Goal: Information Seeking & Learning: Learn about a topic

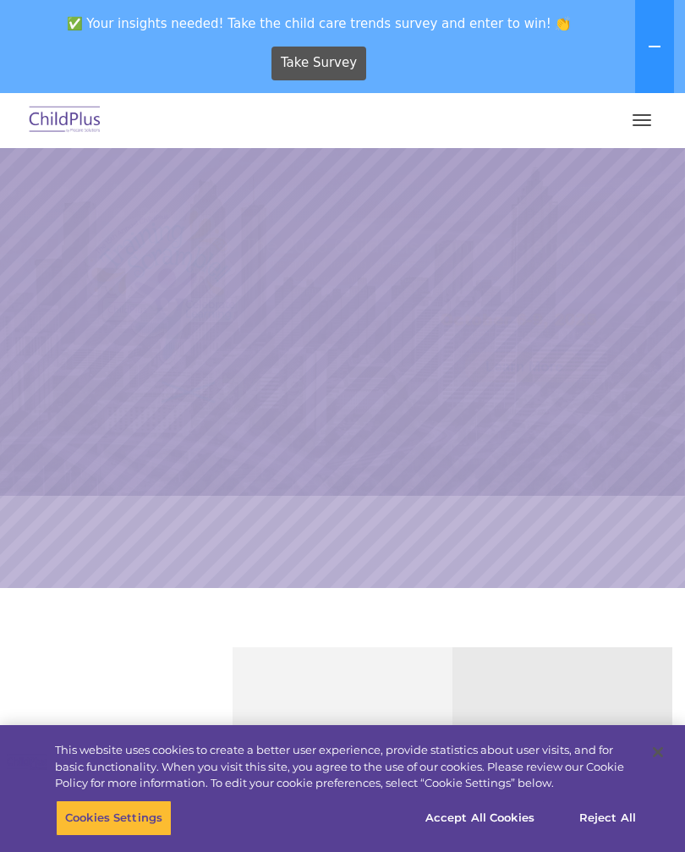
select select "MEDIUM"
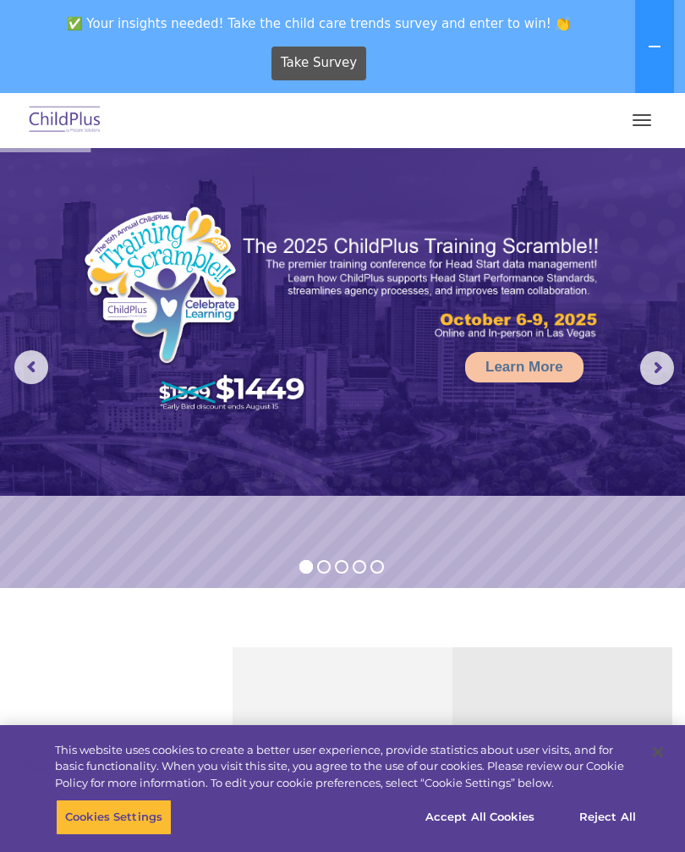
click at [639, 51] on button at bounding box center [654, 46] width 39 height 93
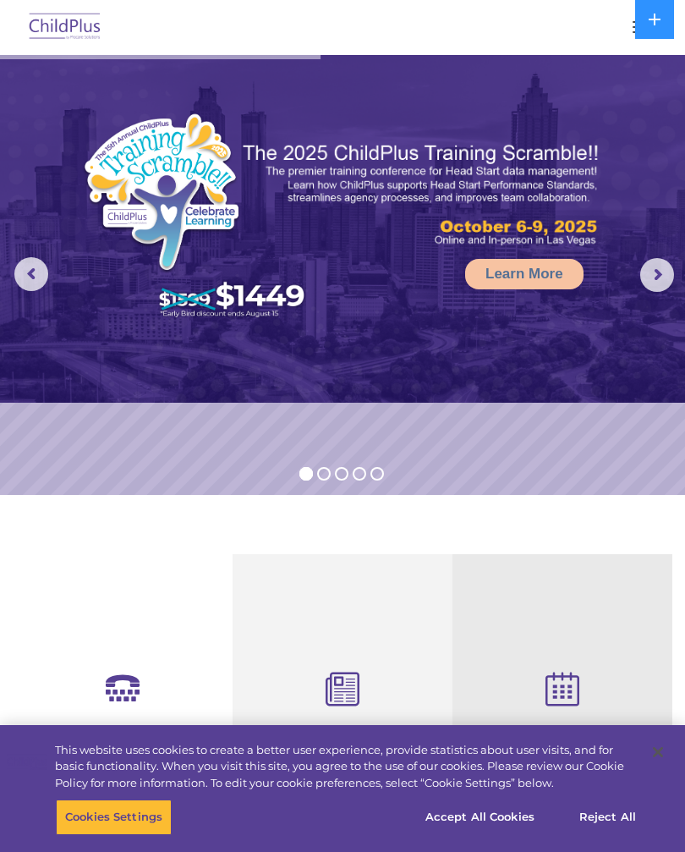
click at [626, 39] on button "button" at bounding box center [642, 27] width 36 height 27
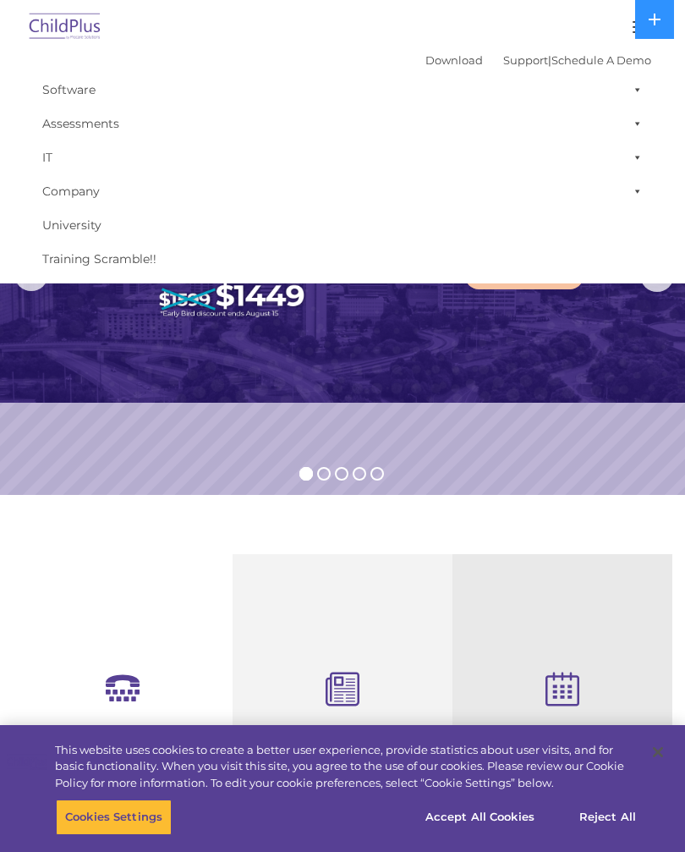
click at [96, 28] on img at bounding box center [65, 28] width 80 height 40
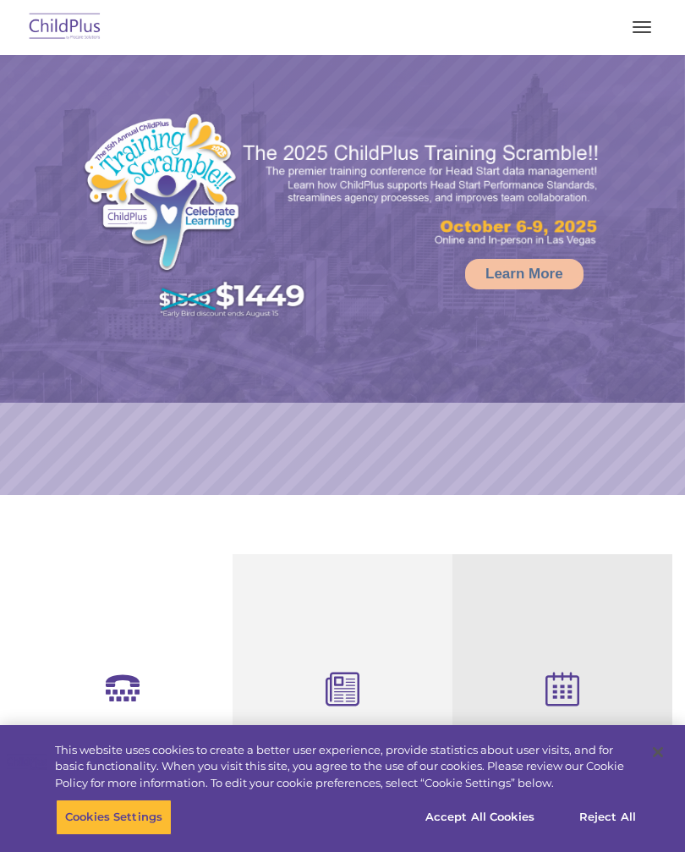
select select "MEDIUM"
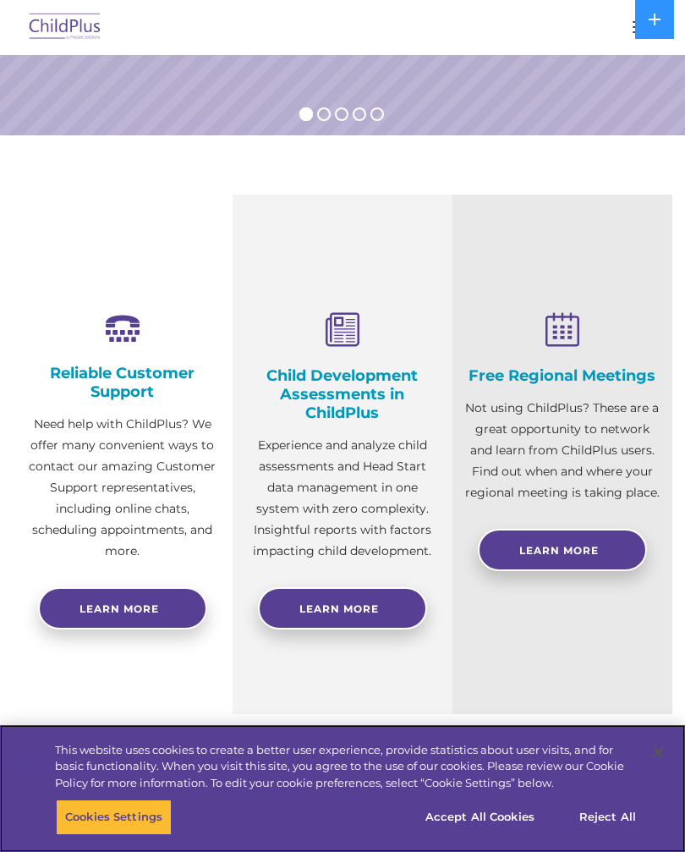
scroll to position [364, 0]
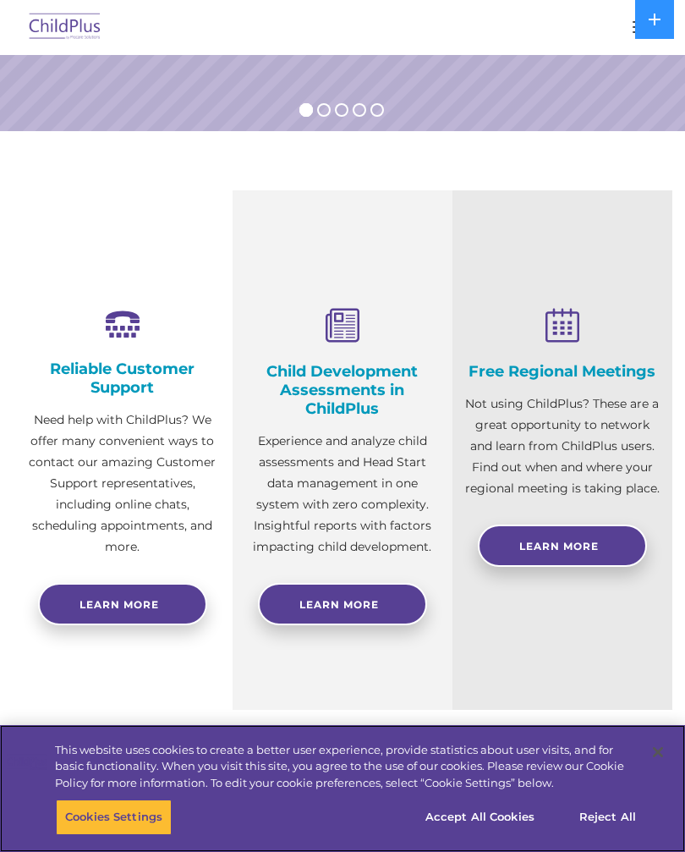
click at [499, 835] on button "Accept All Cookies" at bounding box center [480, 817] width 128 height 36
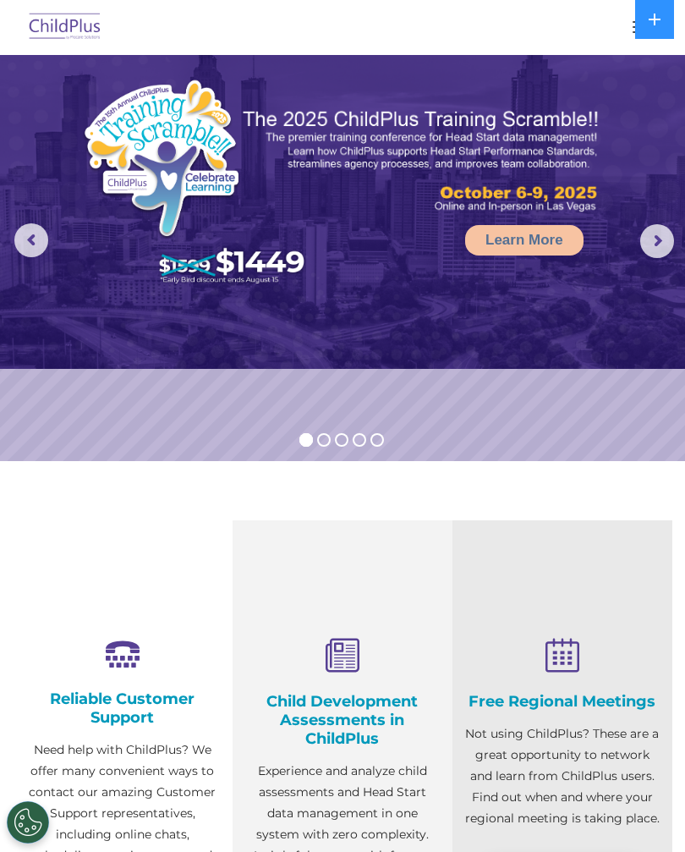
scroll to position [0, 0]
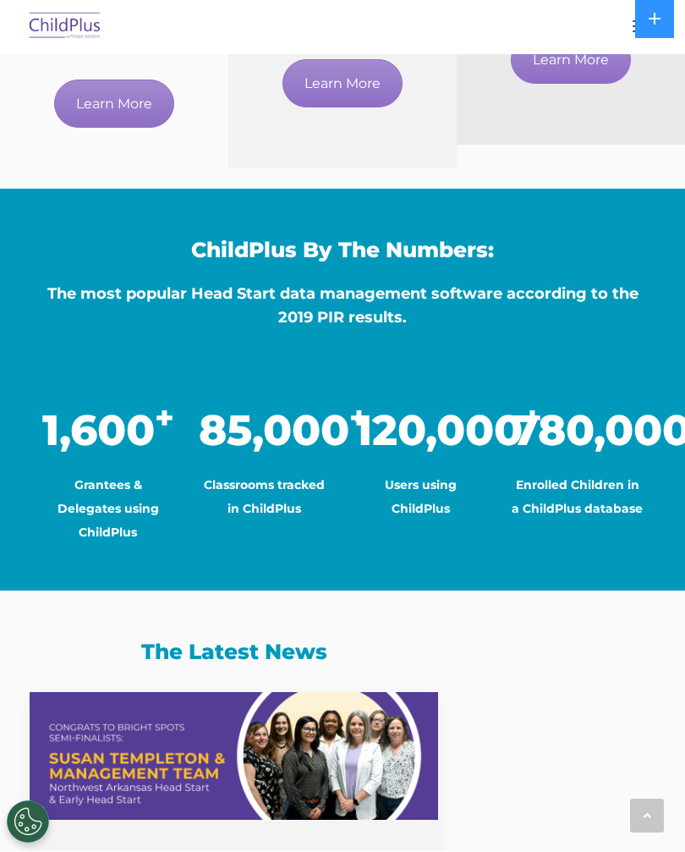
scroll to position [1170, 0]
click at [621, 37] on div at bounding box center [342, 27] width 617 height 41
click at [659, 30] on button at bounding box center [654, 19] width 39 height 39
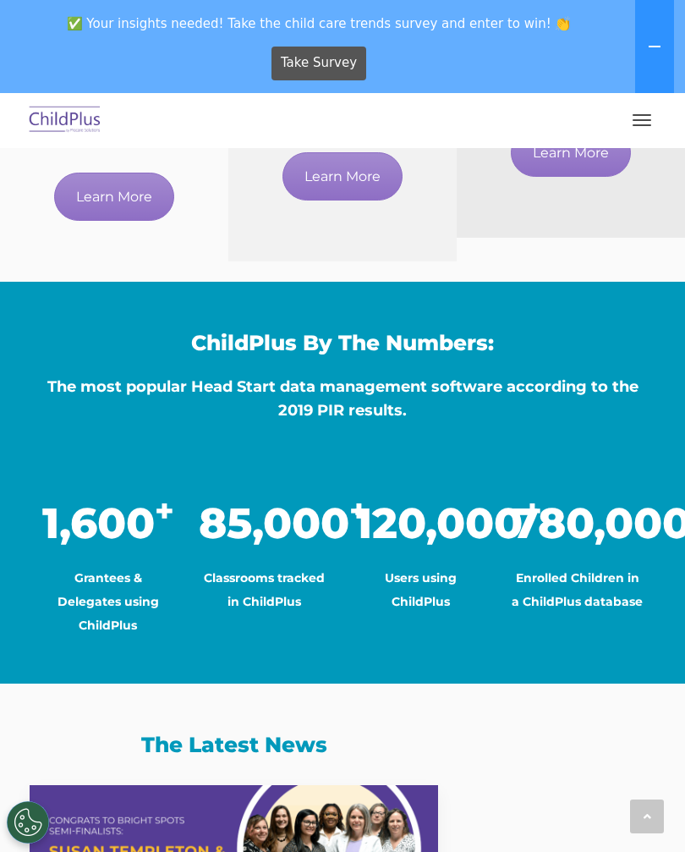
click at [654, 125] on button "button" at bounding box center [642, 120] width 36 height 27
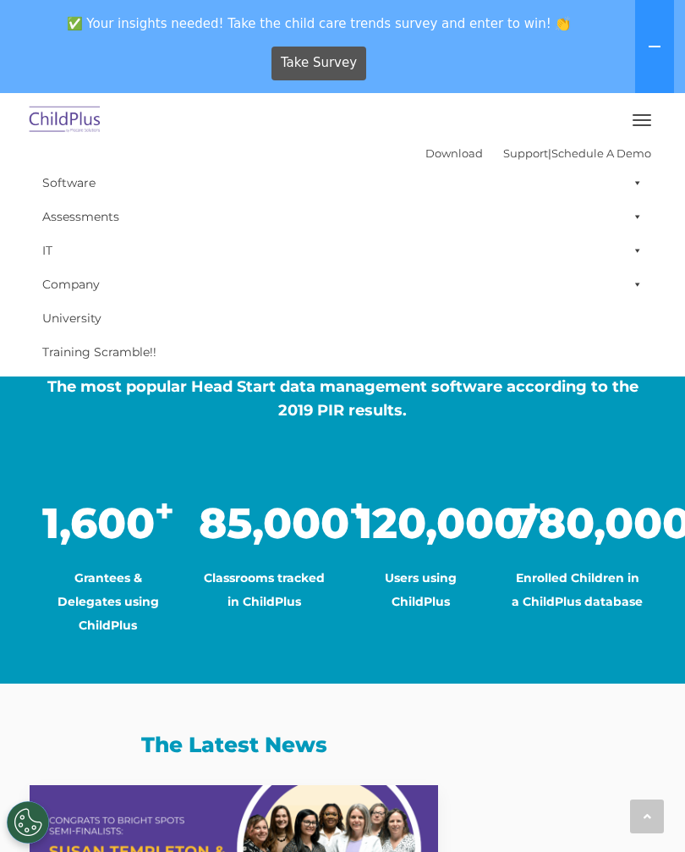
click at [95, 124] on img at bounding box center [65, 121] width 80 height 40
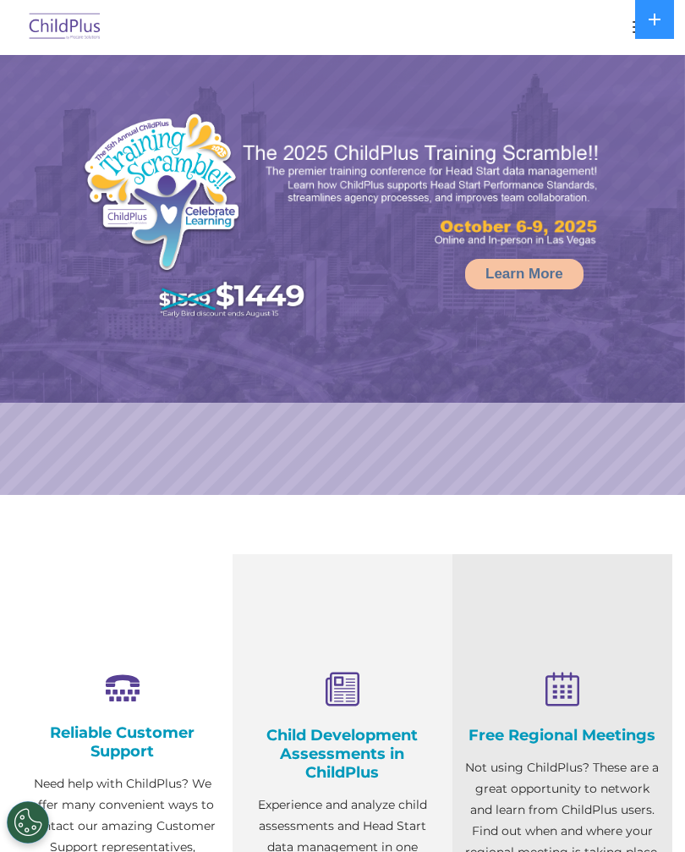
select select "MEDIUM"
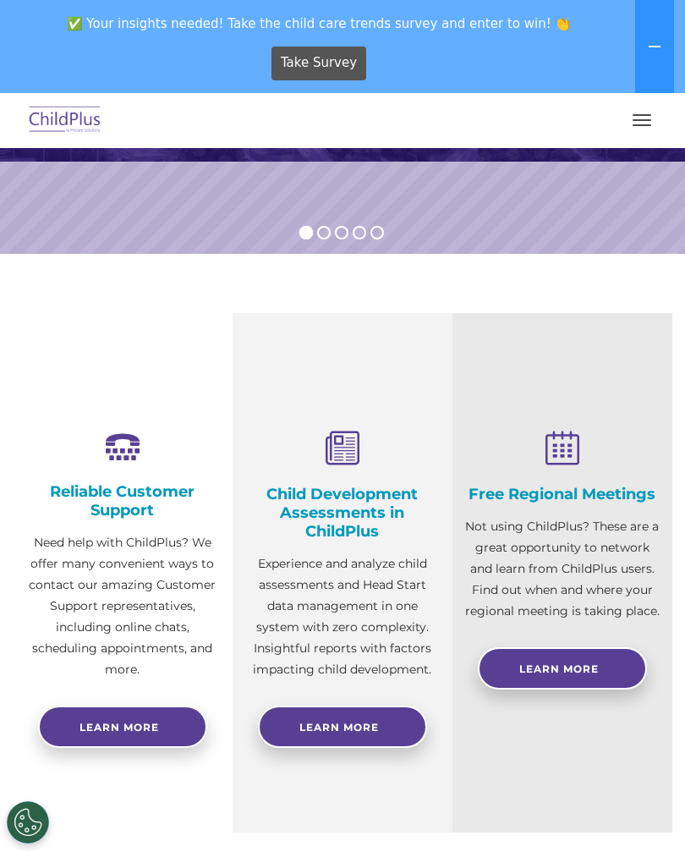
scroll to position [333, 0]
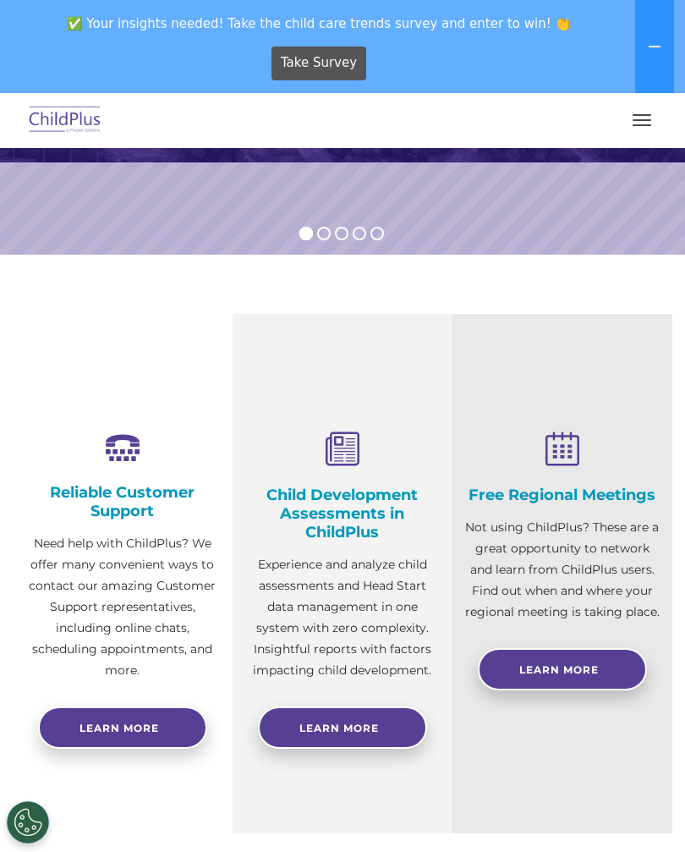
click at [359, 517] on h4 "Child Development Assessments in ChildPlus" at bounding box center [342, 514] width 195 height 56
click at [359, 510] on h4 "Child Development Assessments in ChildPlus" at bounding box center [342, 514] width 195 height 56
click at [374, 715] on link "Learn More" at bounding box center [342, 727] width 169 height 42
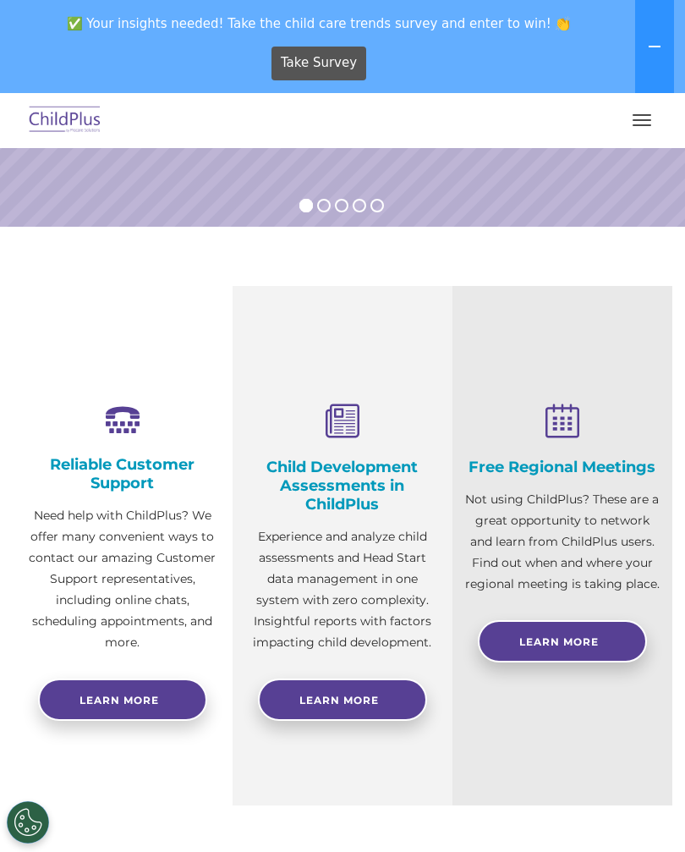
scroll to position [361, 0]
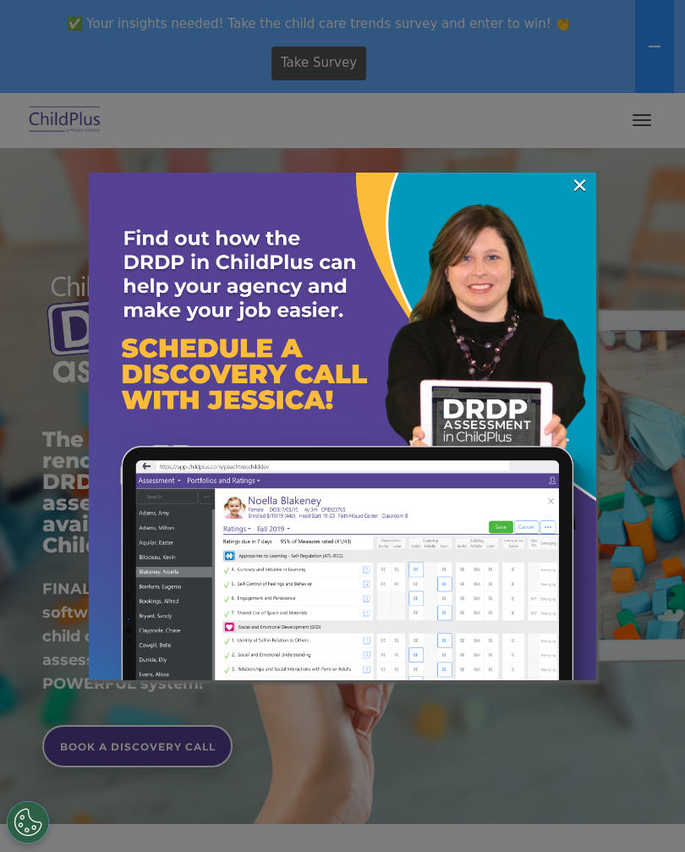
click at [579, 186] on link "×" at bounding box center [579, 185] width 19 height 17
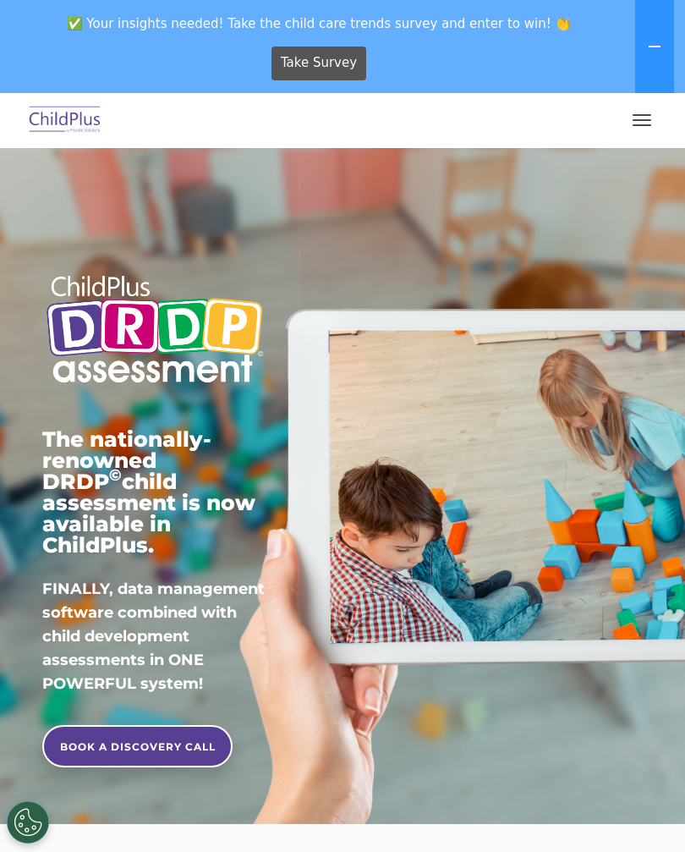
click at [640, 107] on button "button" at bounding box center [642, 120] width 36 height 27
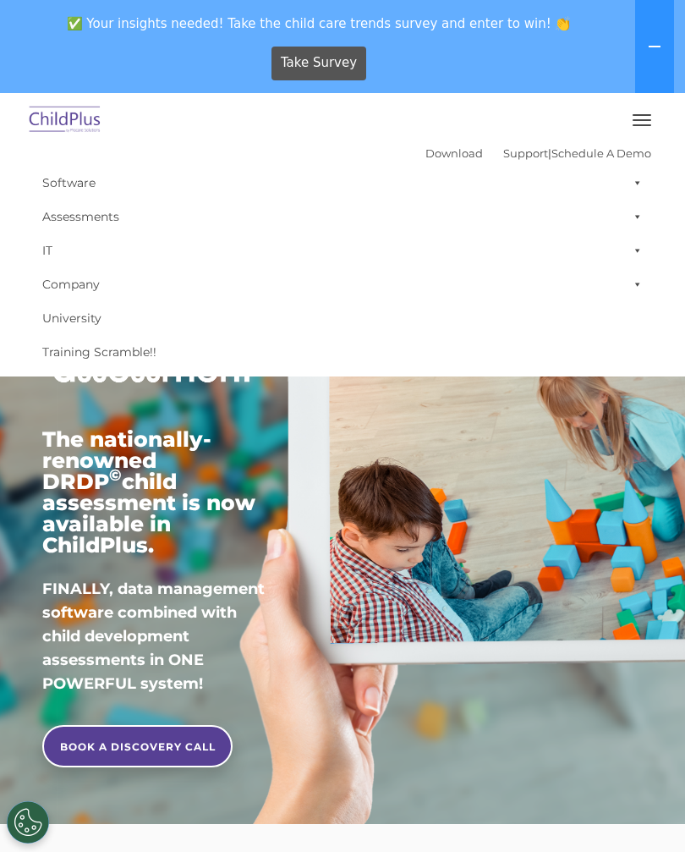
click at [277, 706] on div "The nationally-renowned DRDP © child assessment is now available in ChildPlus. …" at bounding box center [155, 487] width 250 height 619
